Goal: Task Accomplishment & Management: Complete application form

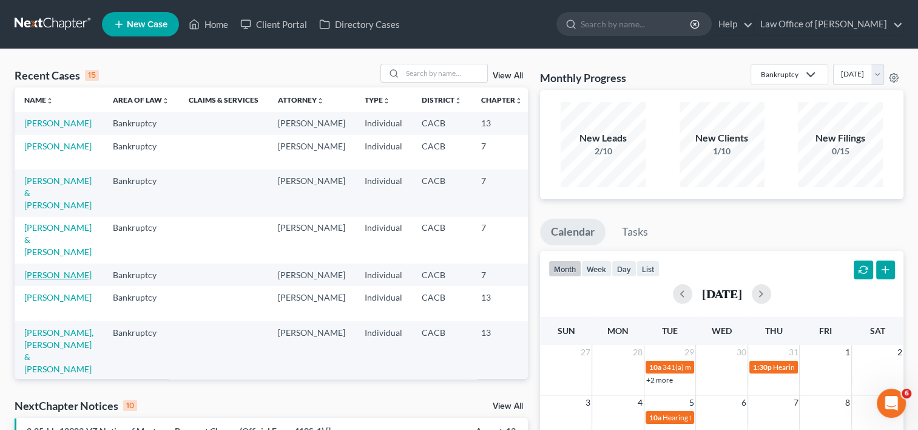
click at [37, 280] on link "[PERSON_NAME]" at bounding box center [57, 274] width 67 height 10
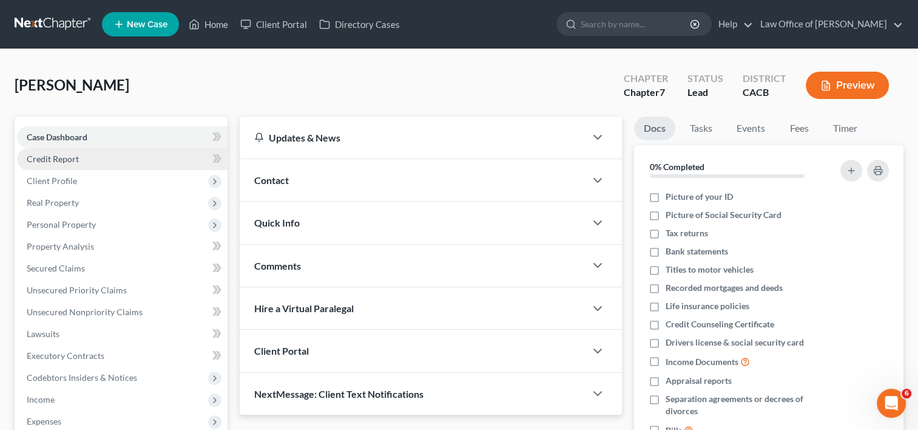
click at [56, 157] on span "Credit Report" at bounding box center [53, 159] width 52 height 10
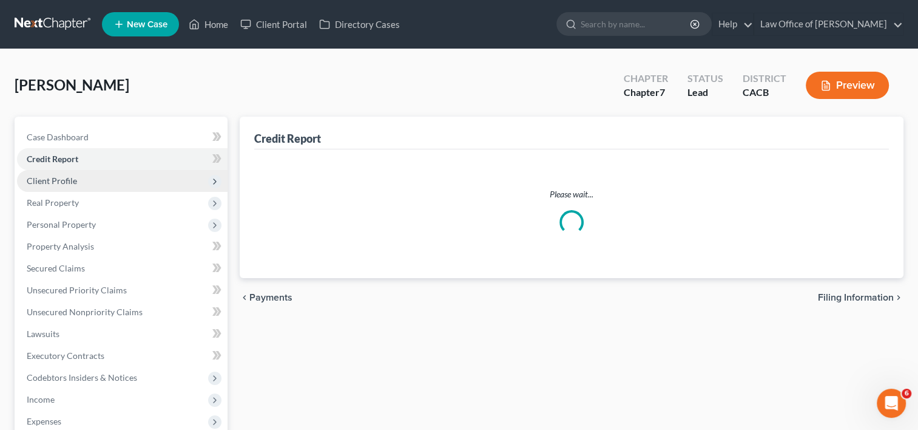
click at [58, 189] on span "Client Profile" at bounding box center [122, 181] width 211 height 22
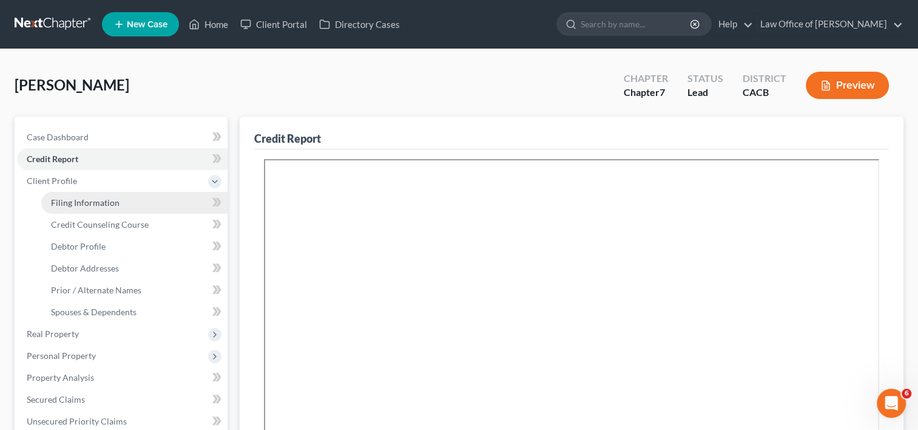
click at [73, 206] on span "Filing Information" at bounding box center [85, 202] width 69 height 10
select select "1"
select select "0"
select select "4"
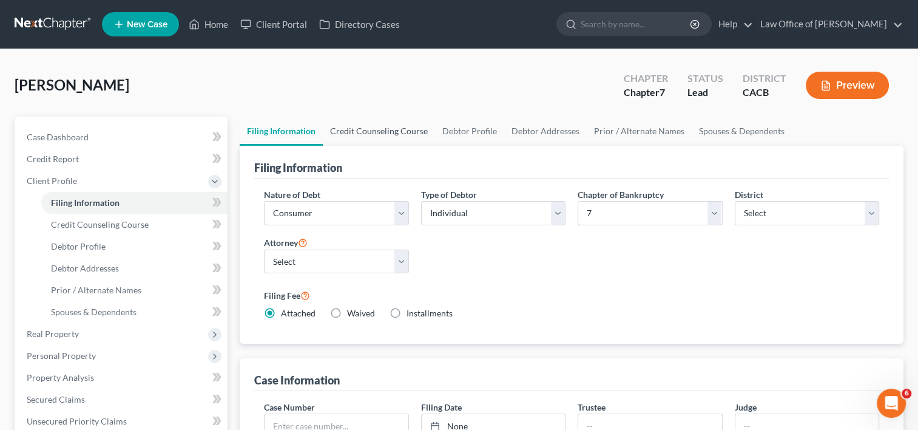
click at [381, 127] on link "Credit Counseling Course" at bounding box center [379, 130] width 112 height 29
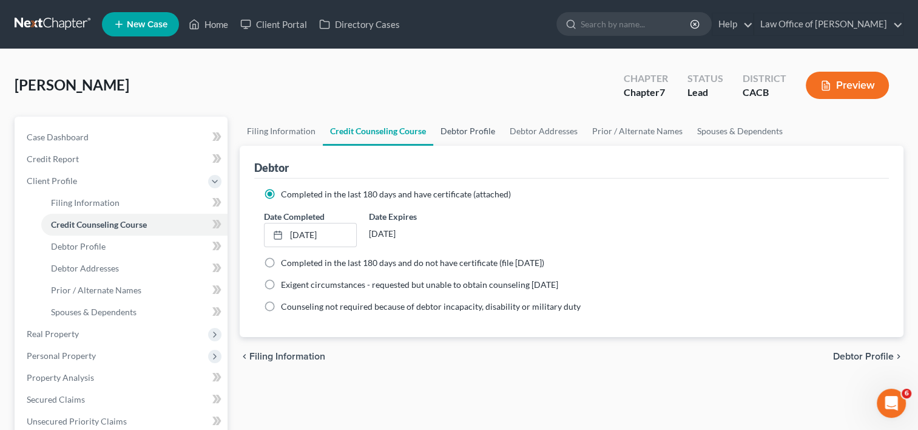
click at [457, 130] on link "Debtor Profile" at bounding box center [467, 130] width 69 height 29
select select "0"
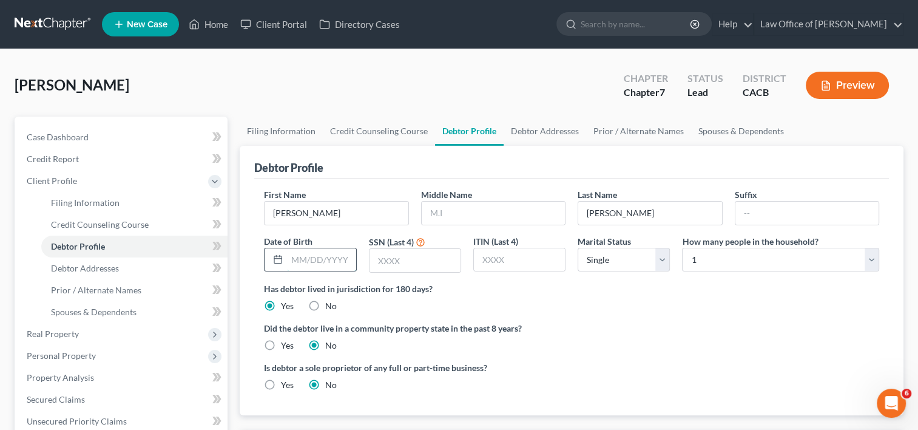
click at [308, 258] on input "text" at bounding box center [321, 259] width 69 height 23
click at [600, 260] on select "Select Single Married Separated Divorced Widowed" at bounding box center [624, 260] width 92 height 24
select select "2"
click at [578, 248] on select "Select Single Married Separated Divorced Widowed" at bounding box center [624, 260] width 92 height 24
click at [312, 257] on input "text" at bounding box center [321, 259] width 69 height 23
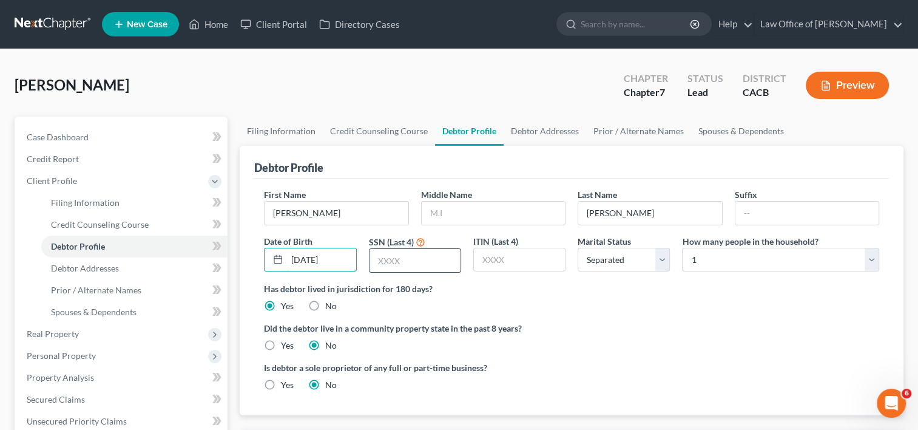
type input "[DATE]"
click at [396, 257] on input "text" at bounding box center [415, 260] width 91 height 23
type input "9671"
click at [281, 342] on label "Yes" at bounding box center [287, 345] width 13 height 12
click at [286, 342] on input "Yes" at bounding box center [290, 343] width 8 height 8
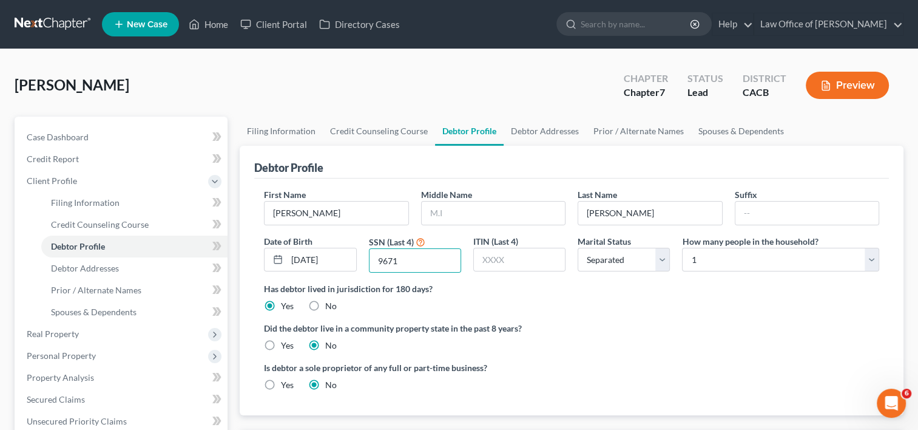
radio input "true"
radio input "false"
click at [544, 125] on link "Debtor Addresses" at bounding box center [545, 130] width 83 height 29
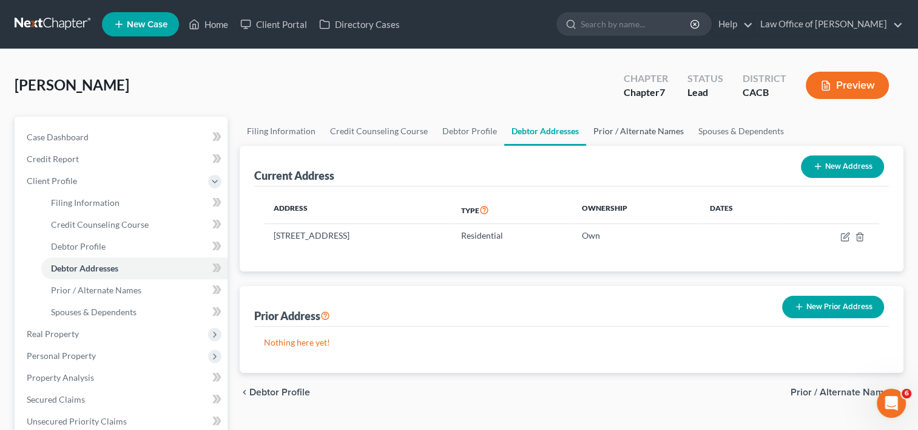
click at [619, 131] on link "Prior / Alternate Names" at bounding box center [638, 130] width 105 height 29
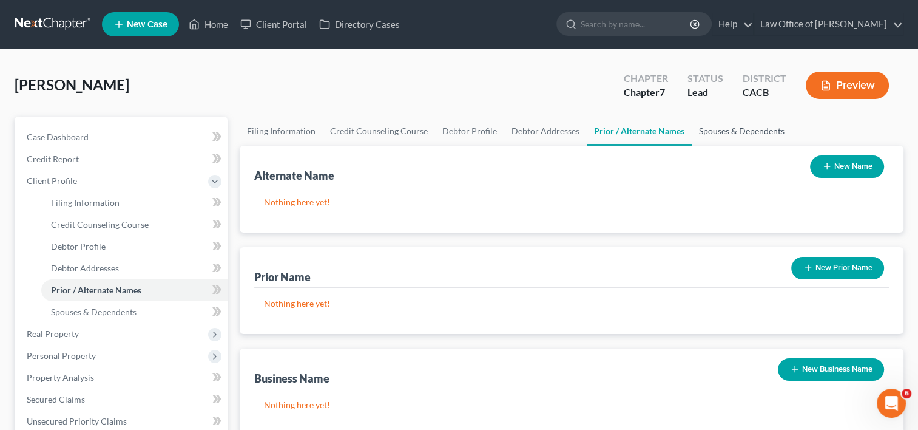
click at [712, 131] on link "Spouses & Dependents" at bounding box center [742, 130] width 100 height 29
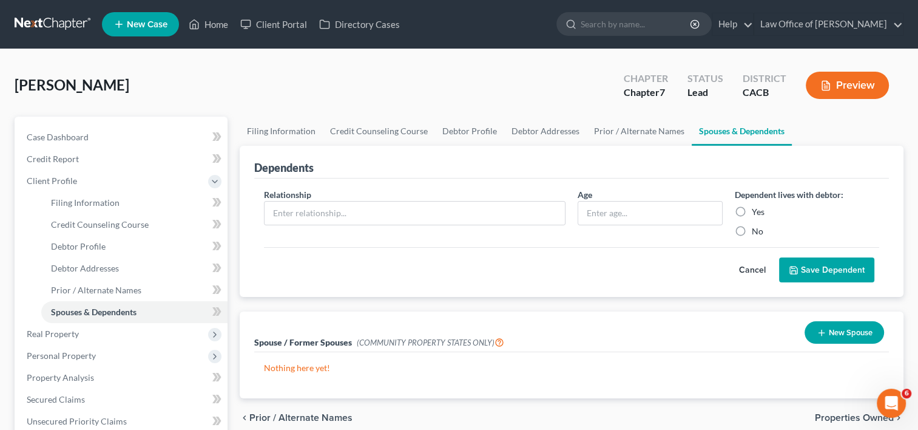
click at [832, 335] on button "New Spouse" at bounding box center [844, 332] width 79 height 22
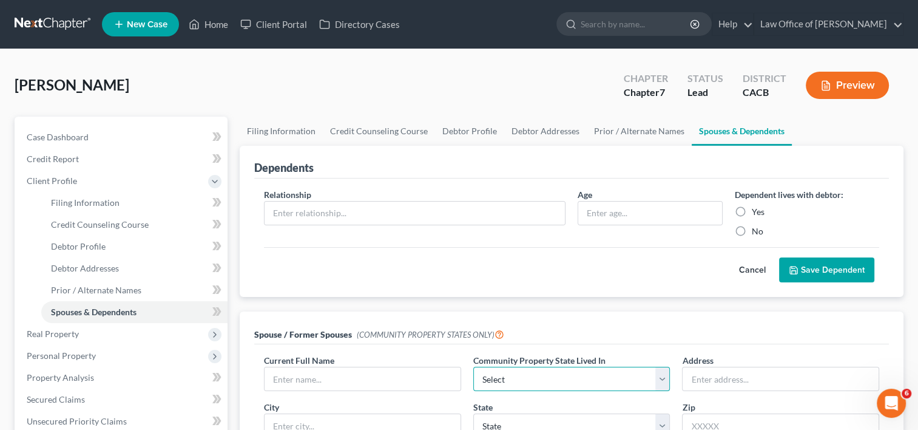
click at [582, 379] on select "Select AZ CA GU ID LA NV NM PR [GEOGRAPHIC_DATA] [GEOGRAPHIC_DATA] [GEOGRAPHIC_…" at bounding box center [571, 378] width 197 height 24
select select "1"
click at [473, 366] on select "Select AZ CA GU ID LA NV NM PR [GEOGRAPHIC_DATA] [GEOGRAPHIC_DATA] [GEOGRAPHIC_…" at bounding box center [571, 378] width 197 height 24
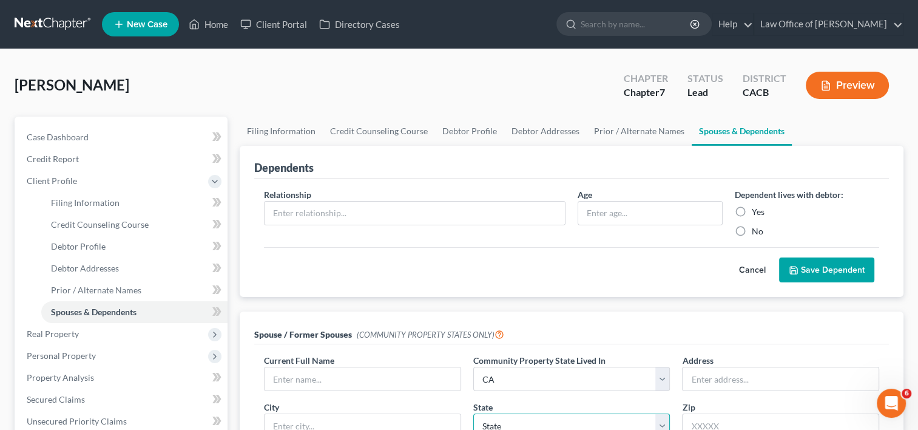
scroll to position [7, 0]
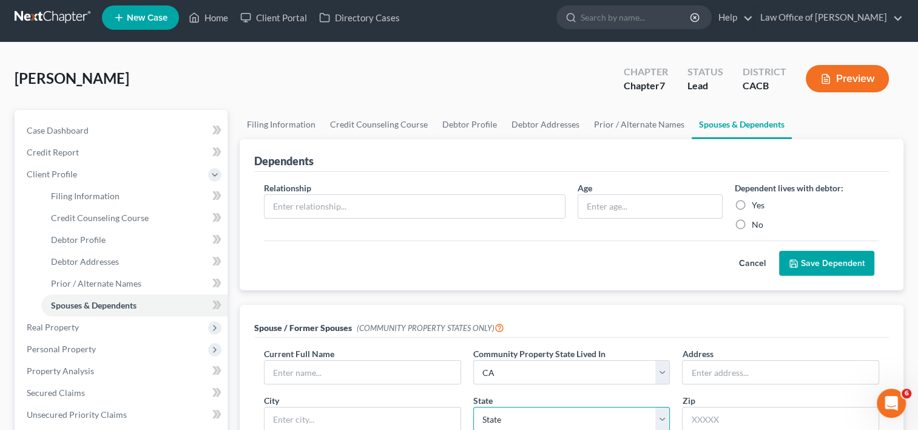
click at [530, 419] on select "State [US_STATE] AK AR AZ CA CO CT DE DC [GEOGRAPHIC_DATA] [GEOGRAPHIC_DATA] GU…" at bounding box center [571, 419] width 197 height 24
select select "4"
click at [473, 407] on select "State [US_STATE] AK AR AZ CA CO CT DE DC [GEOGRAPHIC_DATA] [GEOGRAPHIC_DATA] GU…" at bounding box center [571, 419] width 197 height 24
click at [378, 376] on input "text" at bounding box center [363, 371] width 196 height 23
type input "[PERSON_NAME]"
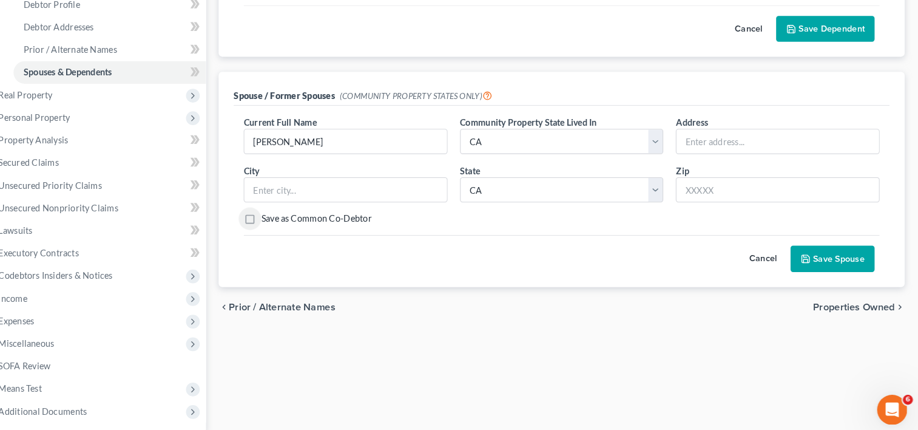
scroll to position [235, 0]
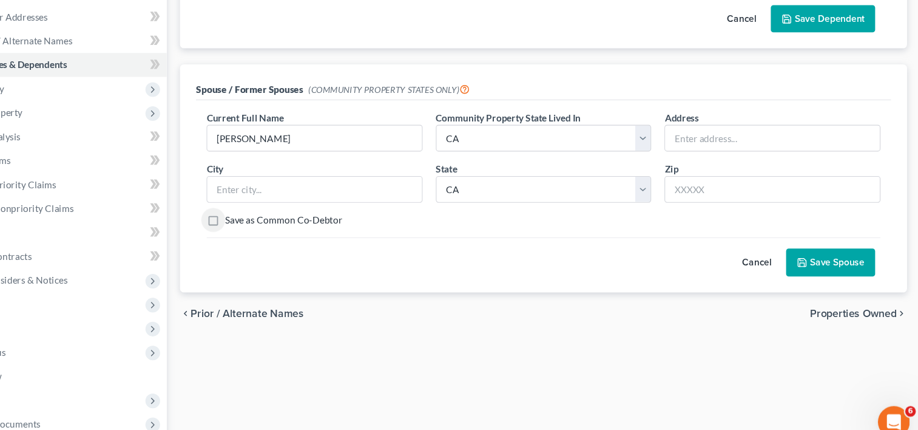
click at [831, 251] on button "Save Spouse" at bounding box center [833, 257] width 81 height 25
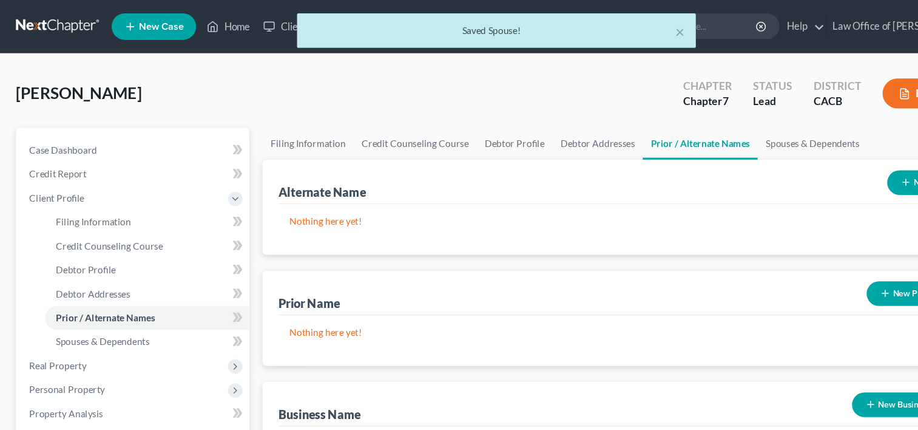
click at [212, 24] on div "× Saved Spouse!" at bounding box center [453, 31] width 918 height 38
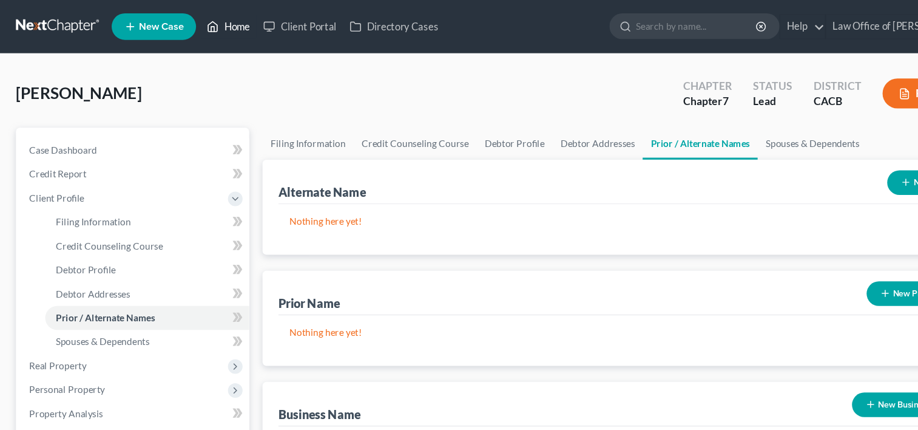
click at [214, 27] on link "Home" at bounding box center [209, 24] width 52 height 22
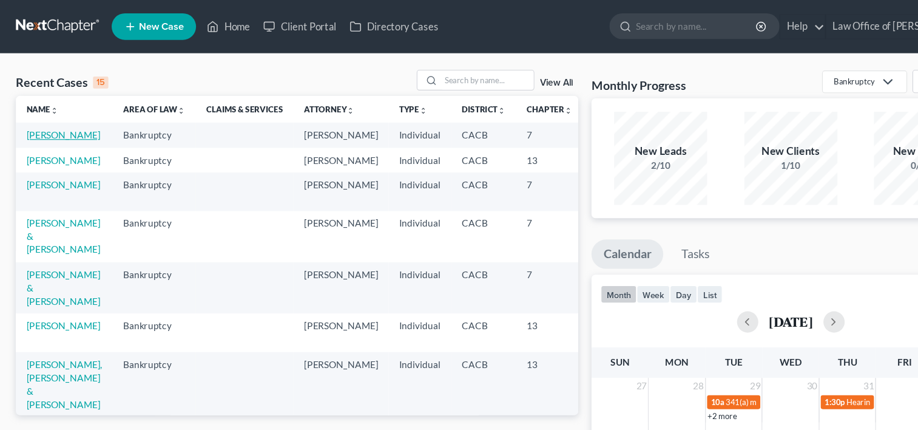
click at [33, 128] on link "[PERSON_NAME]" at bounding box center [57, 123] width 67 height 10
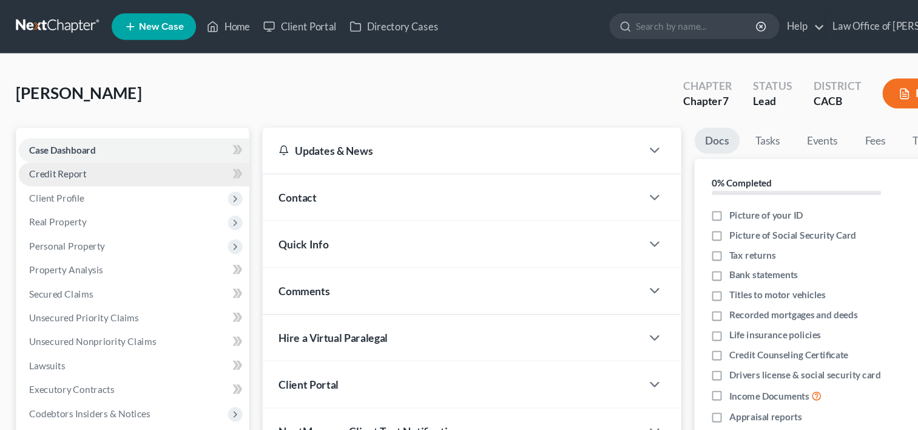
click at [42, 159] on span "Credit Report" at bounding box center [53, 159] width 52 height 10
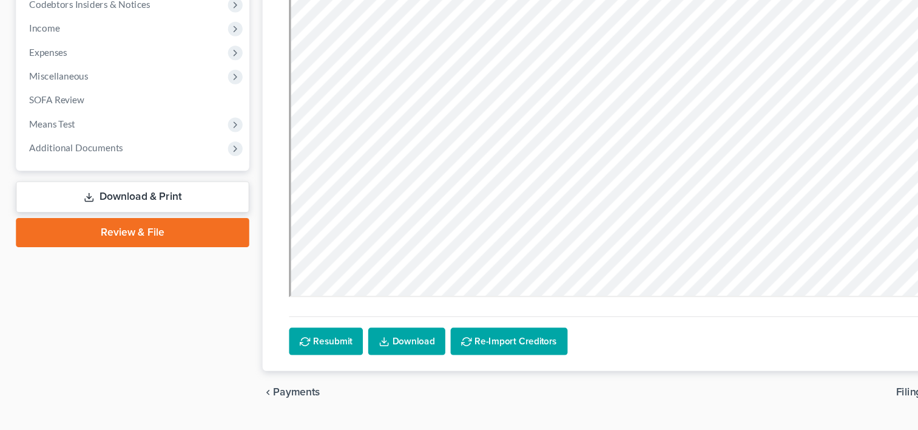
scroll to position [366, 0]
